Goal: Task Accomplishment & Management: Manage account settings

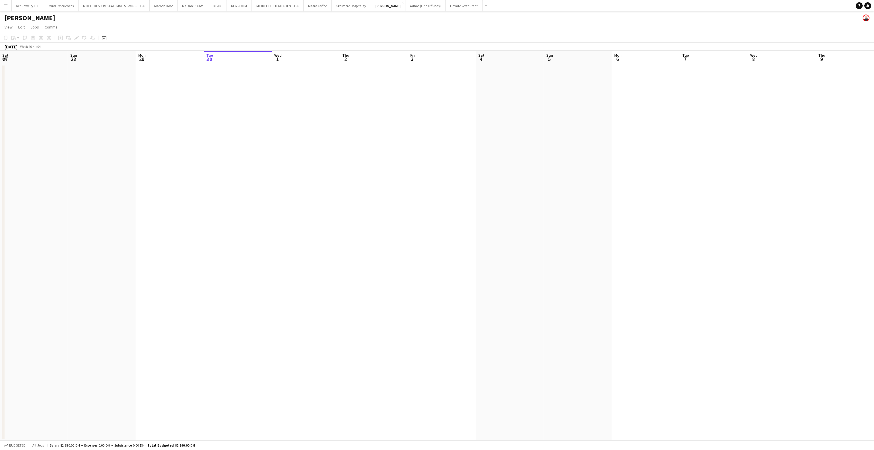
scroll to position [0, 136]
click at [15, 17] on h1 "[PERSON_NAME]" at bounding box center [30, 18] width 51 height 9
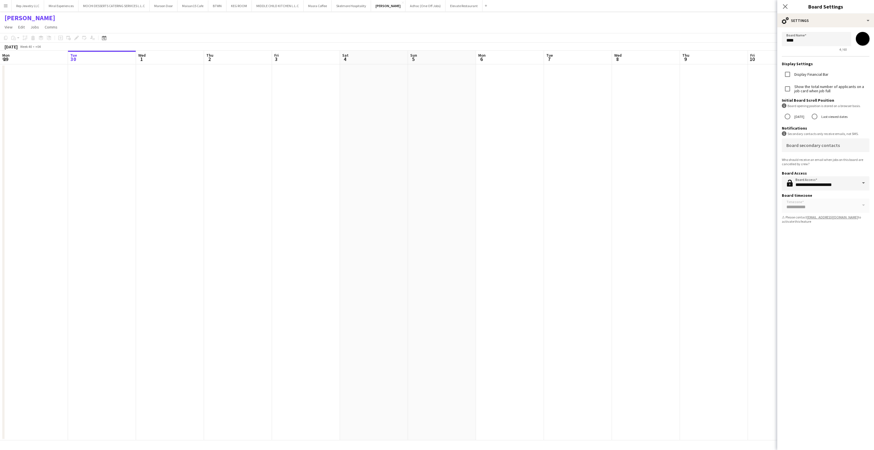
click at [858, 38] on input "*******" at bounding box center [862, 38] width 20 height 20
type input "*******"
click at [788, 6] on icon "Close pop-in" at bounding box center [784, 6] width 5 height 5
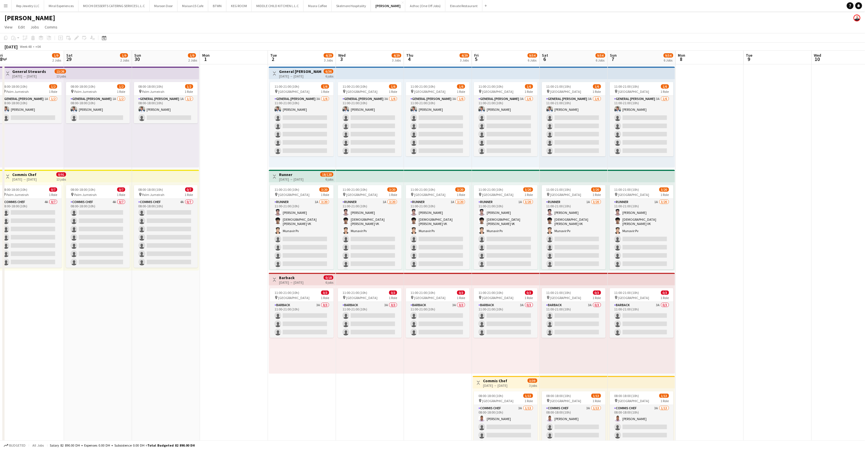
scroll to position [0, 222]
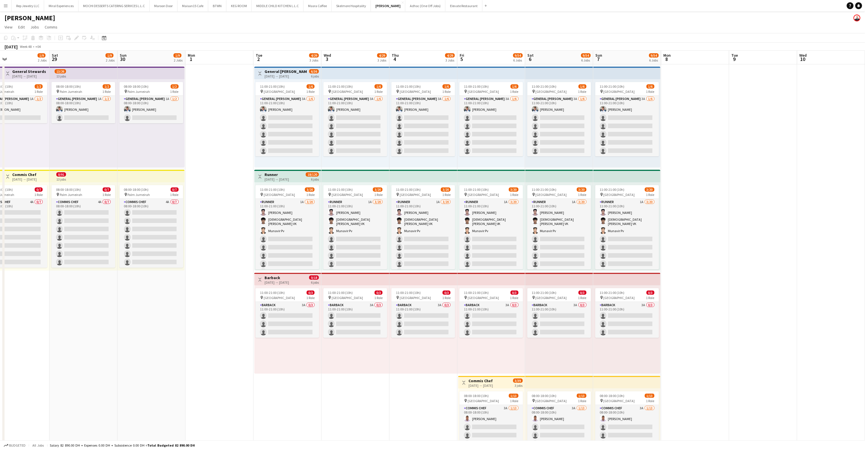
click at [768, 133] on app-date-cell at bounding box center [763, 374] width 68 height 620
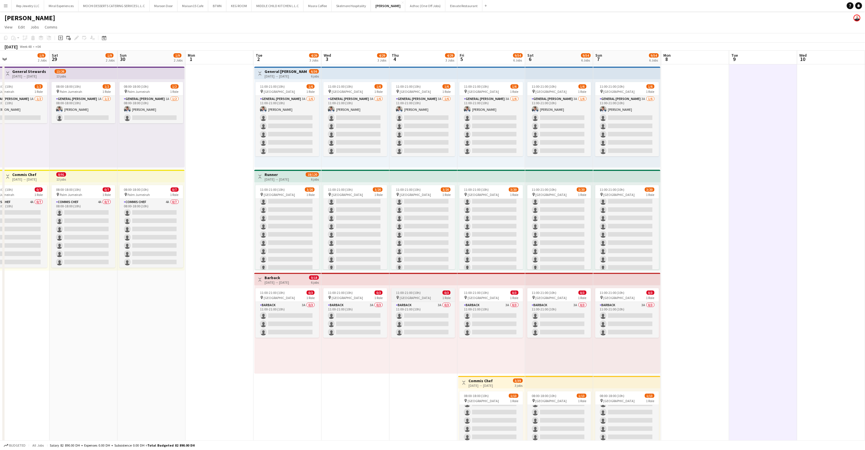
scroll to position [0, 0]
click at [159, 174] on app-top-bar at bounding box center [151, 176] width 67 height 13
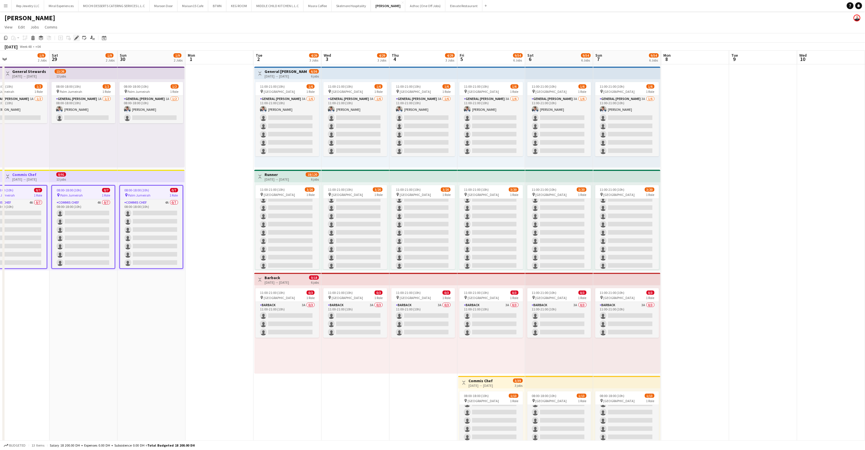
click at [74, 37] on icon "Edit" at bounding box center [76, 38] width 5 height 5
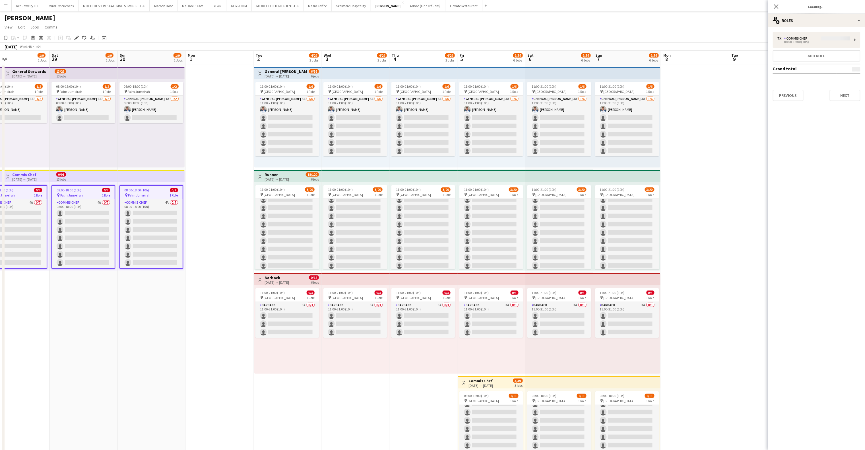
click at [820, 38] on div "7 x Commis Chef 08:00-18:00 (10h) Add role Grand total Previous Next" at bounding box center [816, 66] width 97 height 69
click at [841, 42] on div "08:00-18:00 (10h)" at bounding box center [814, 41] width 73 height 3
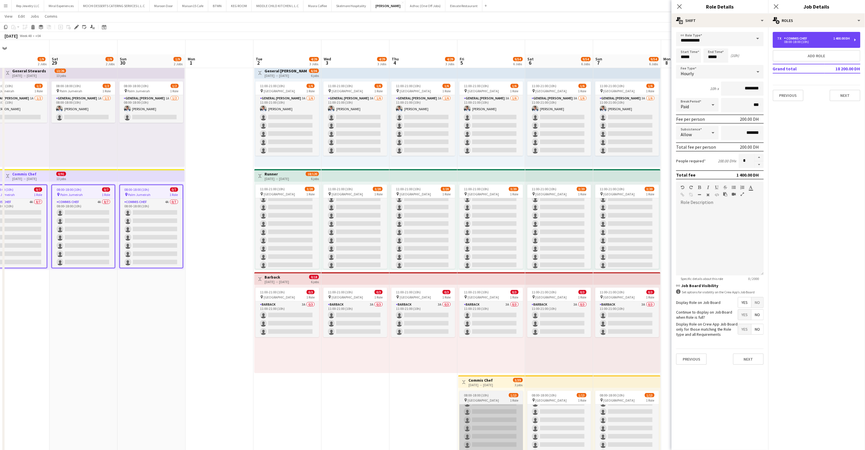
scroll to position [110, 0]
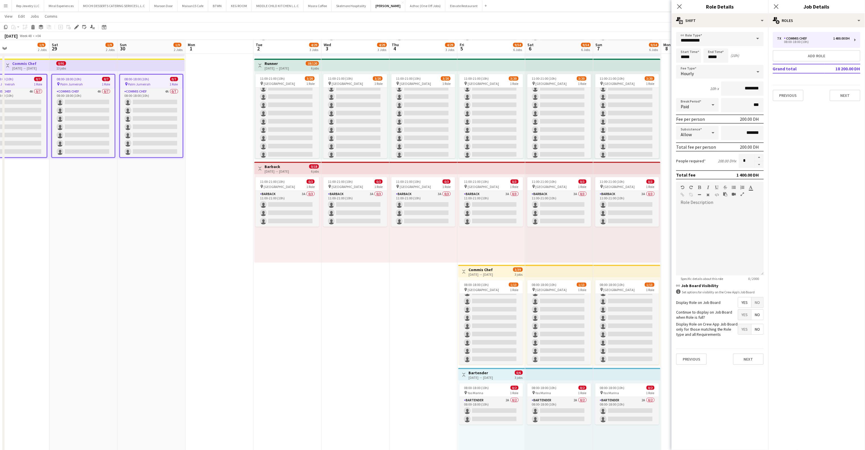
click at [562, 268] on app-top-bar at bounding box center [559, 271] width 68 height 13
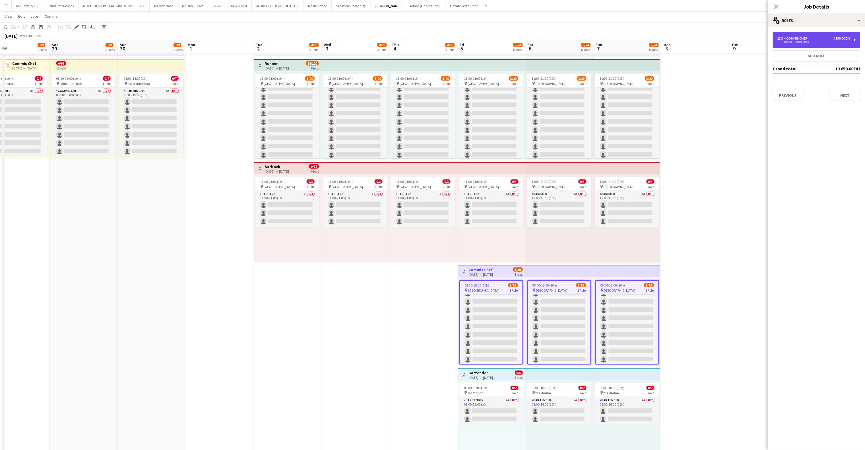
click at [834, 39] on div "4 550.00 DH" at bounding box center [842, 38] width 17 height 4
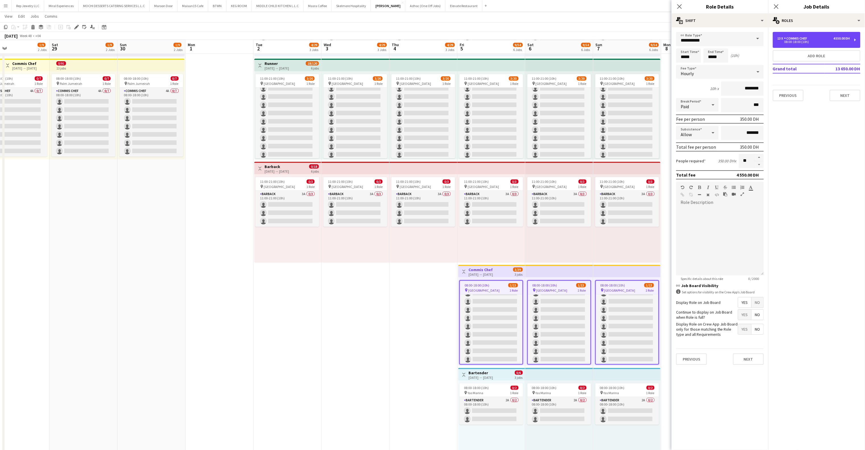
scroll to position [110, 0]
click at [776, 9] on icon "Close pop-in" at bounding box center [776, 6] width 5 height 5
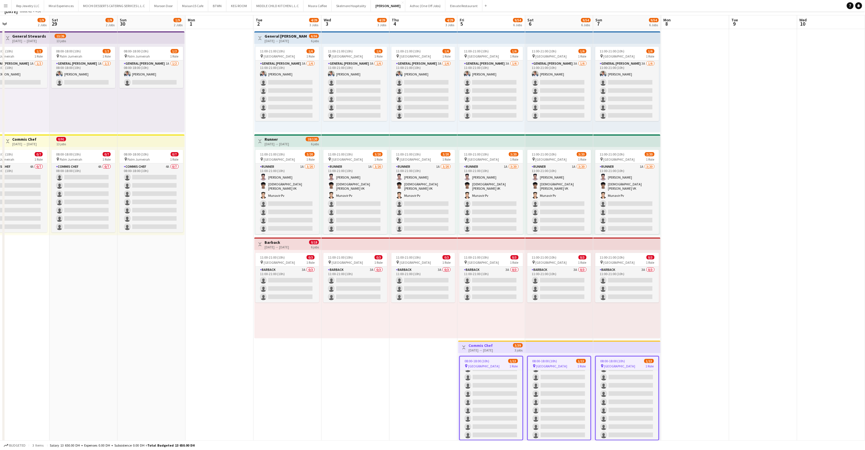
scroll to position [0, 0]
